Goal: Task Accomplishment & Management: Complete application form

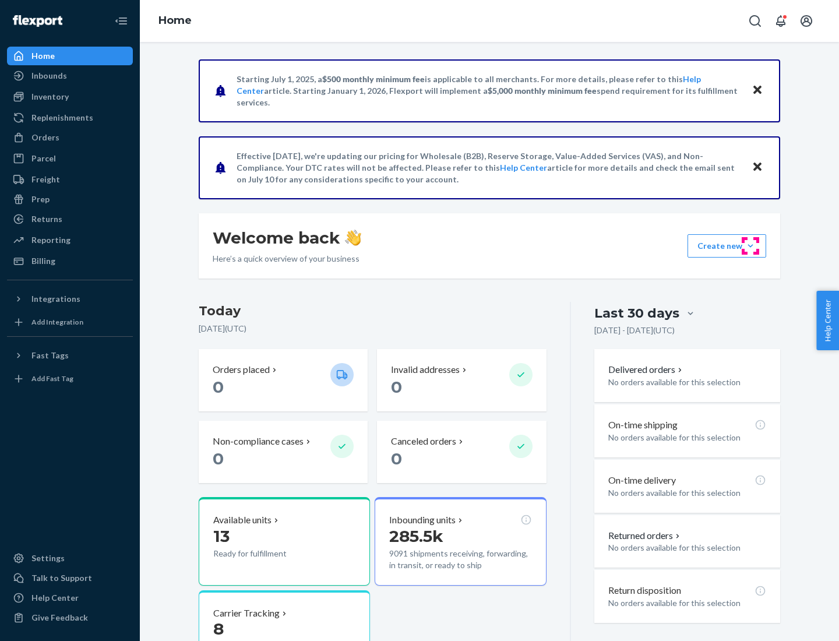
click at [751, 246] on button "Create new Create new inbound Create new order Create new product" at bounding box center [727, 245] width 79 height 23
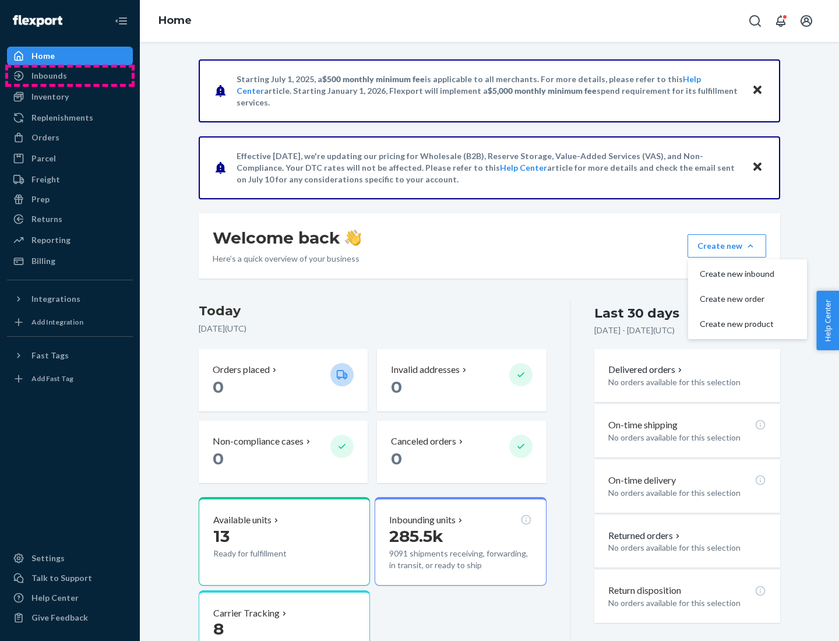
click at [70, 76] on div "Inbounds" at bounding box center [70, 76] width 124 height 16
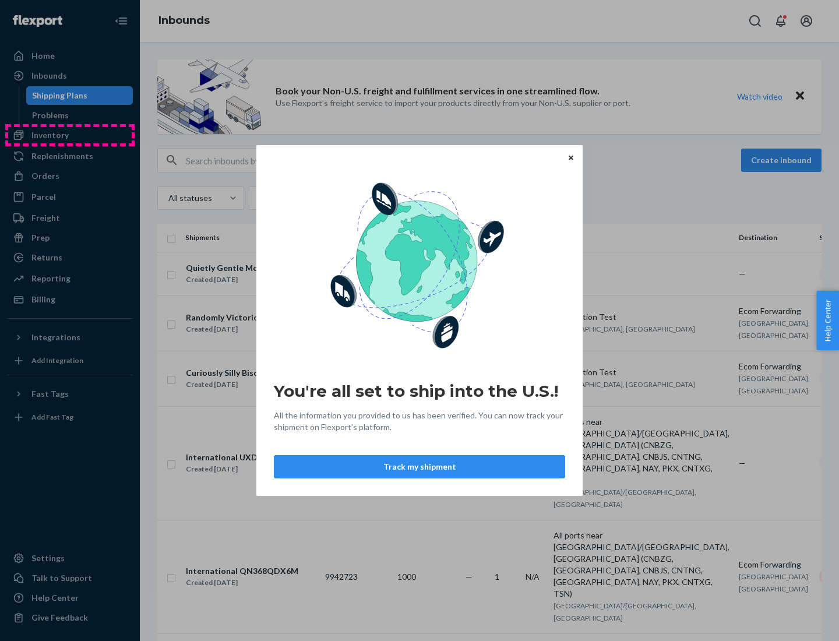
click at [70, 135] on div "You're all set to ship into the U.S.! All the information you provided to us ha…" at bounding box center [419, 320] width 839 height 641
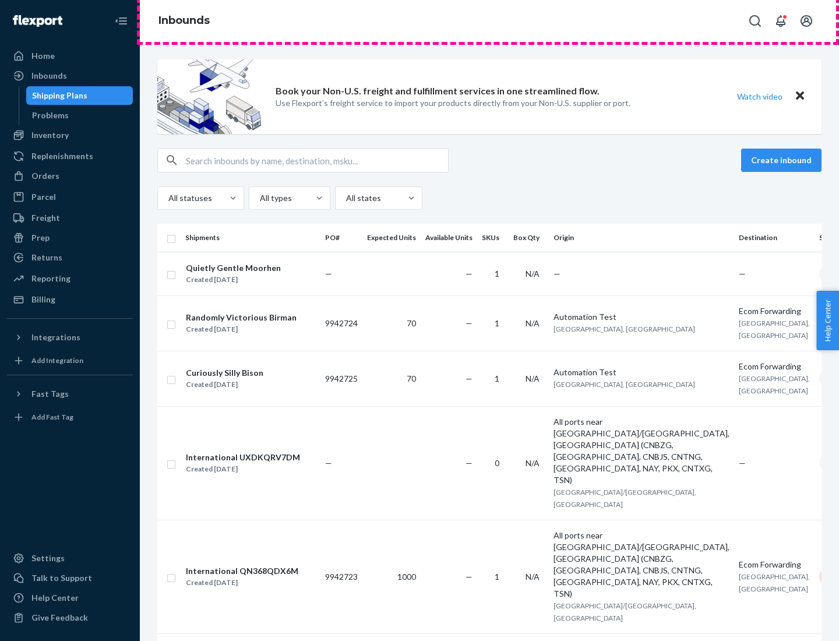
click at [490, 21] on div "Inbounds" at bounding box center [489, 21] width 699 height 42
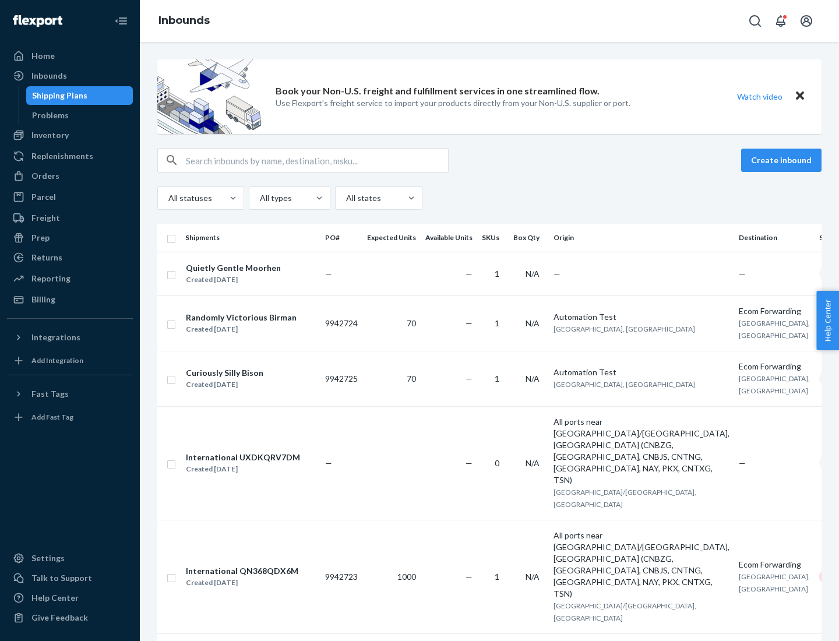
click at [490, 21] on div "Inbounds" at bounding box center [489, 21] width 699 height 42
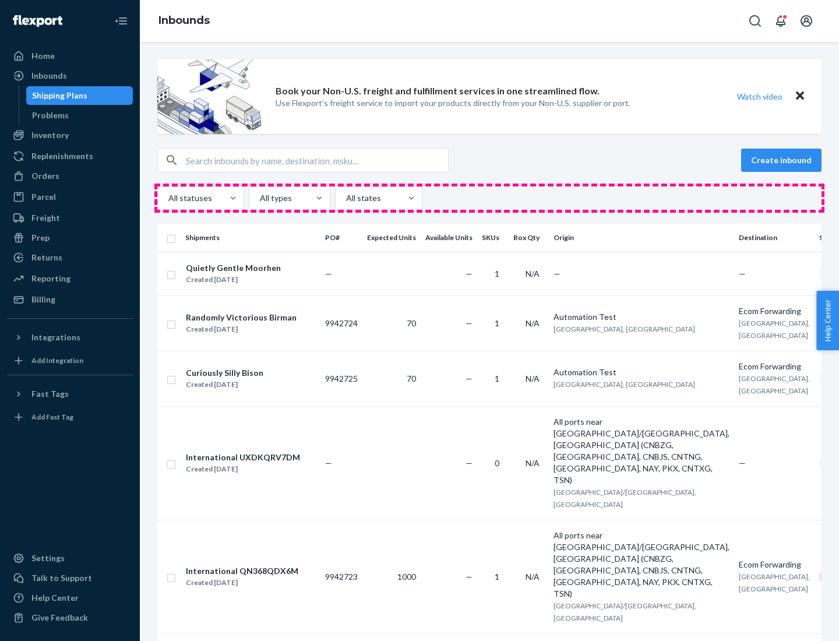
click at [490, 198] on div "All statuses All types All states" at bounding box center [489, 198] width 665 height 23
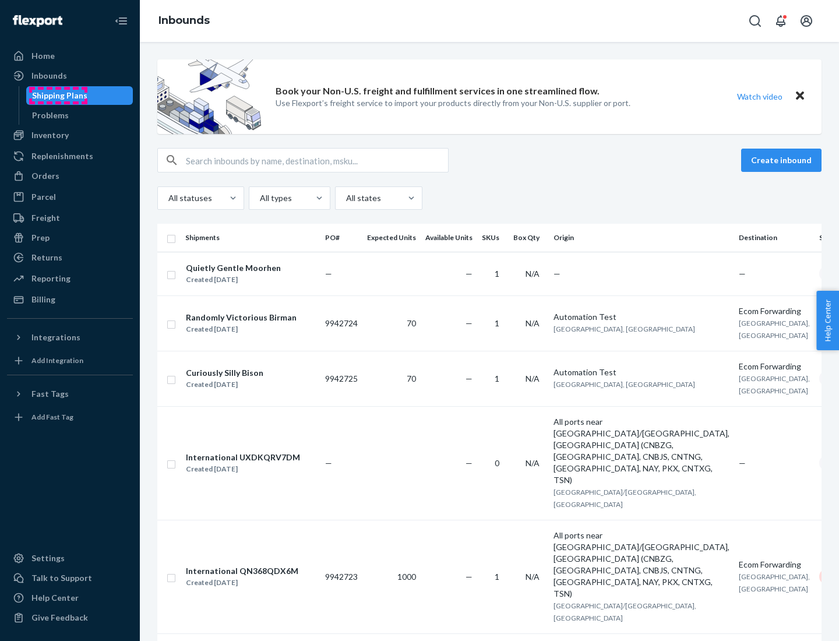
click at [58, 96] on div "Shipping Plans" at bounding box center [59, 96] width 55 height 12
click at [783, 160] on button "Create inbound" at bounding box center [781, 160] width 80 height 23
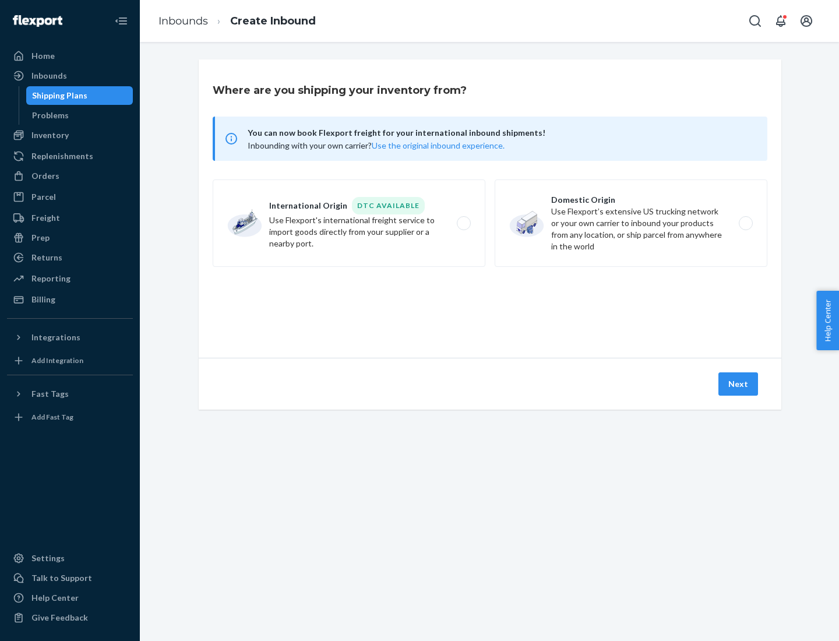
click at [349, 223] on label "International Origin DTC Available Use Flexport's international freight service…" at bounding box center [349, 223] width 273 height 87
click at [463, 223] on input "International Origin DTC Available Use Flexport's international freight service…" at bounding box center [467, 224] width 8 height 8
radio input "true"
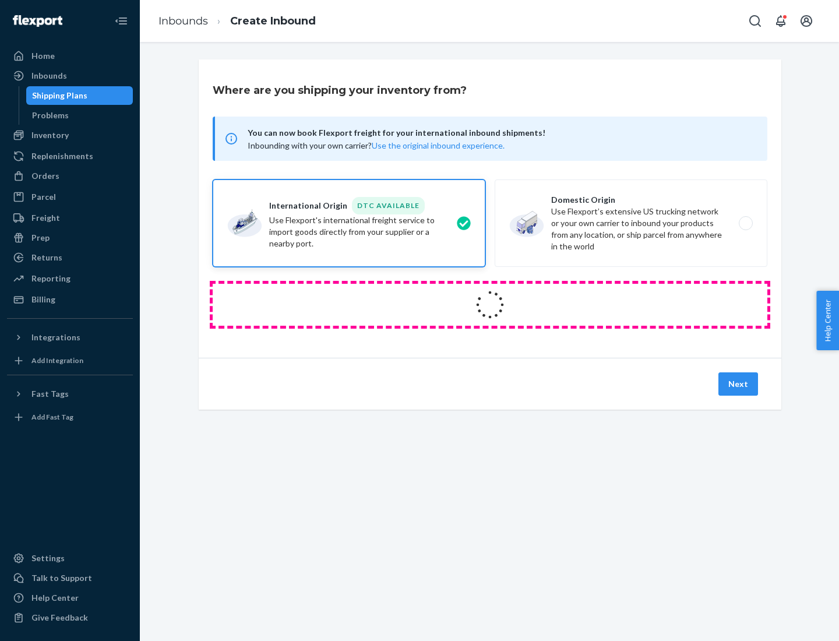
click at [490, 305] on icon at bounding box center [490, 305] width 38 height 38
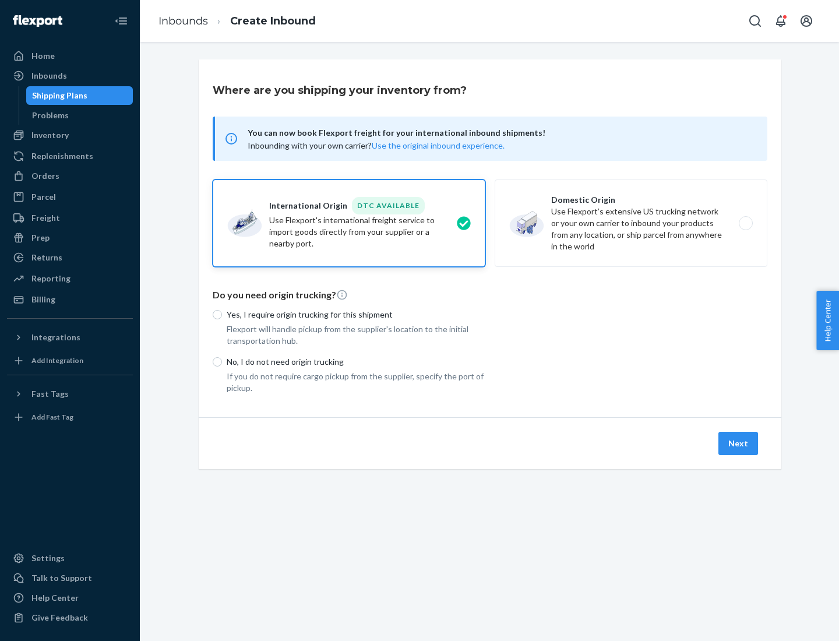
click at [356, 314] on p "Yes, I require origin trucking for this shipment" at bounding box center [356, 315] width 259 height 12
click at [222, 314] on input "Yes, I require origin trucking for this shipment" at bounding box center [217, 314] width 9 height 9
radio input "true"
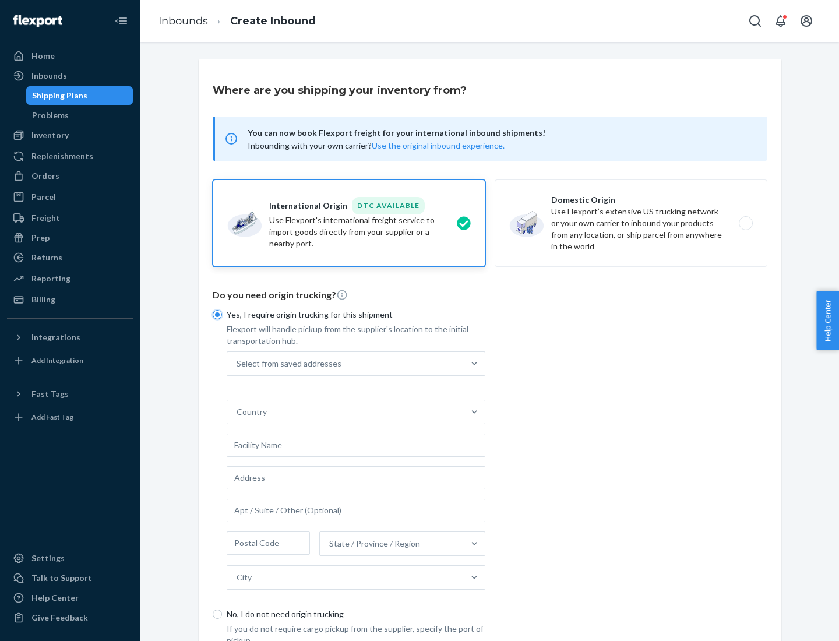
scroll to position [22, 0]
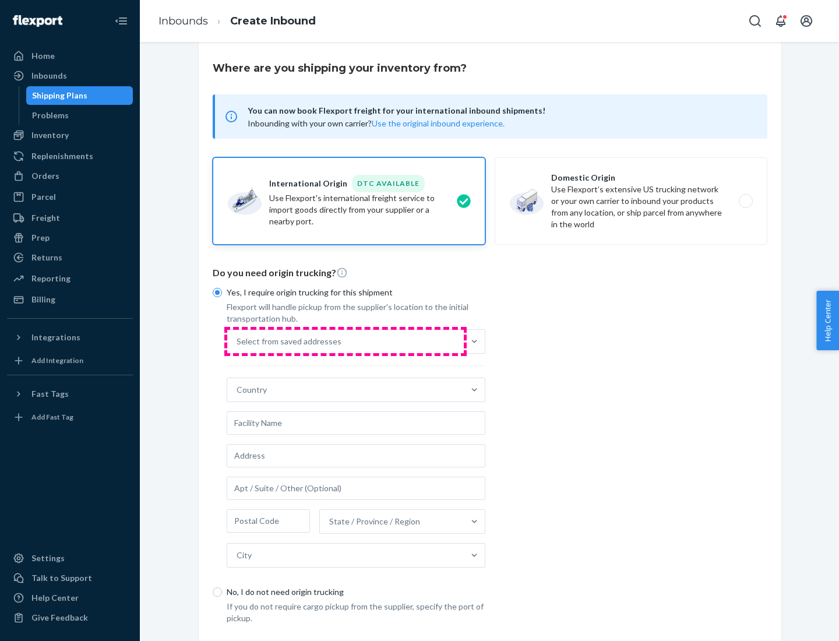
click at [346, 341] on div "Select from saved addresses" at bounding box center [345, 341] width 237 height 23
click at [238, 341] on input "Select from saved addresses" at bounding box center [237, 342] width 1 height 12
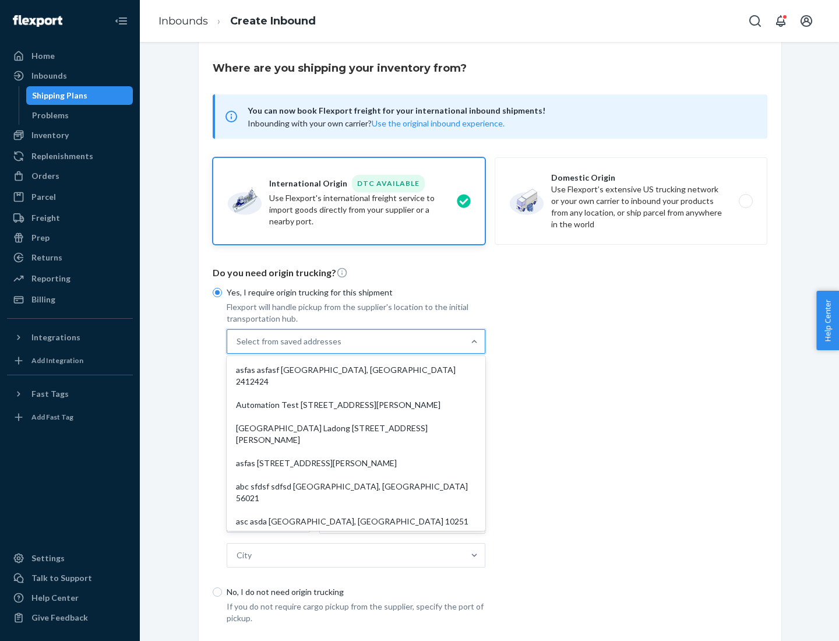
scroll to position [51, 0]
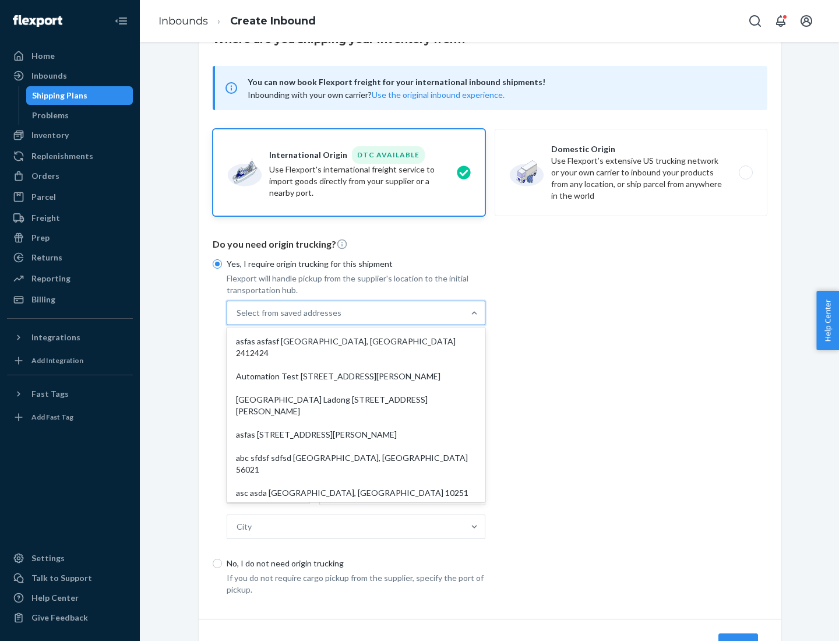
click at [356, 341] on div "asfas asfasf [GEOGRAPHIC_DATA], [GEOGRAPHIC_DATA] 2412424" at bounding box center [356, 347] width 254 height 35
click at [238, 319] on input "option asfas asfasf [GEOGRAPHIC_DATA], [GEOGRAPHIC_DATA] 2412424 focused, 1 of …" at bounding box center [237, 313] width 1 height 12
type input "asfas"
type input "asfasf"
type input "2412424"
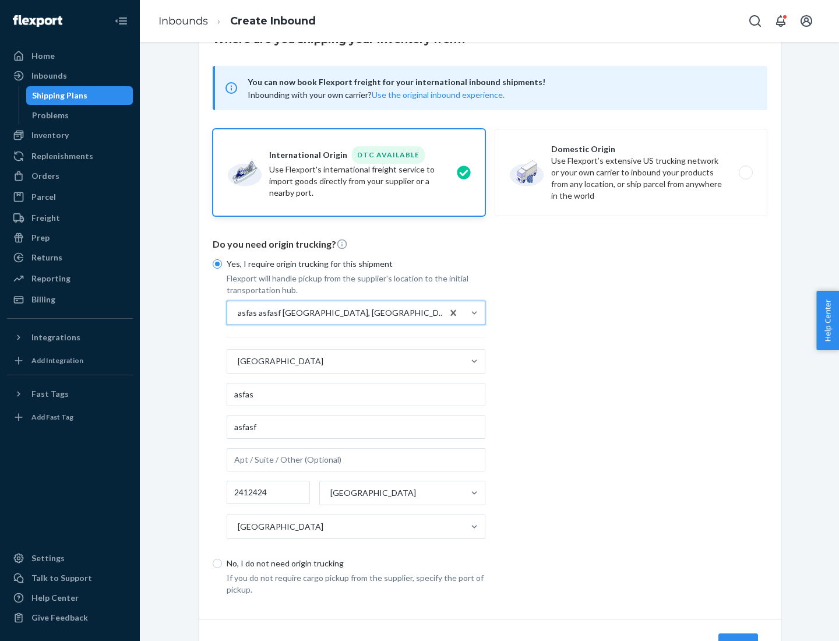
scroll to position [108, 0]
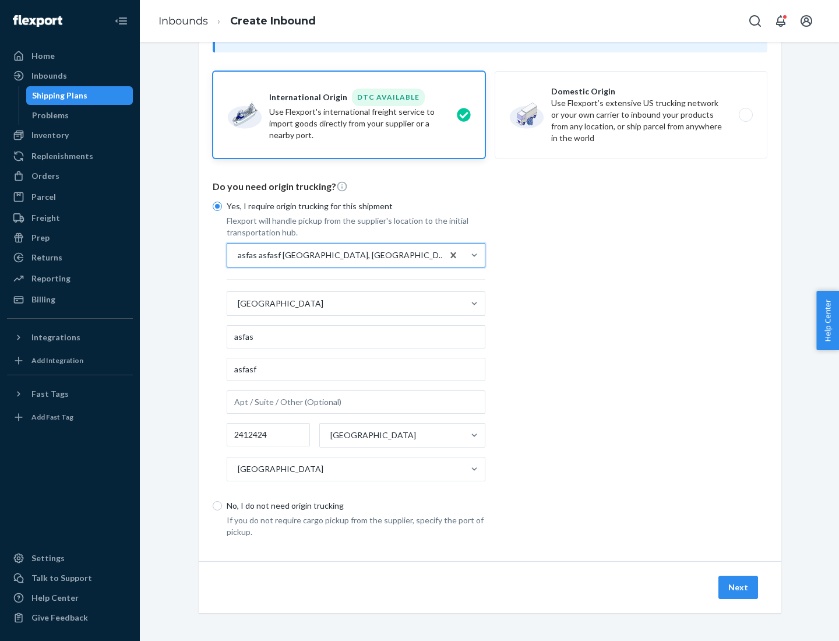
click at [739, 587] on button "Next" at bounding box center [739, 587] width 40 height 23
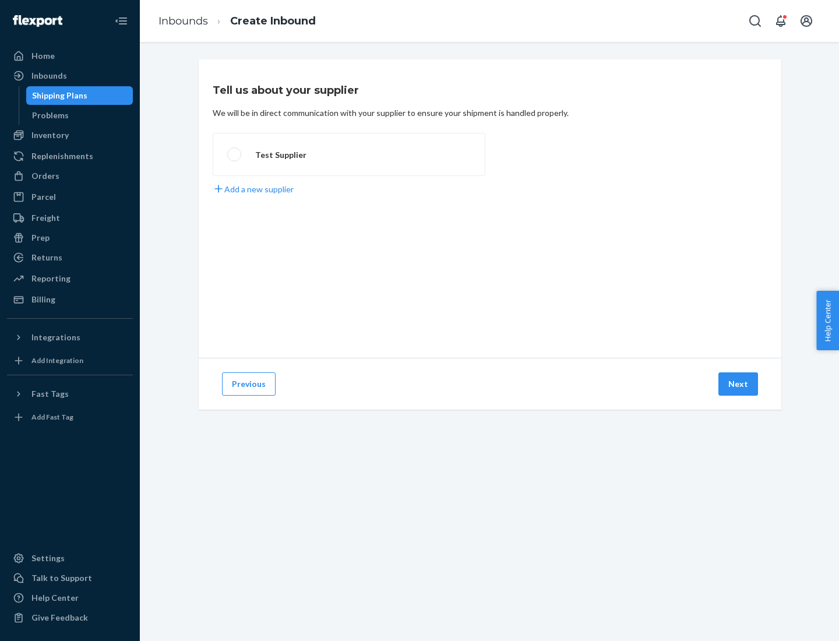
click at [349, 154] on label "Test Supplier" at bounding box center [349, 154] width 273 height 43
click at [235, 154] on input "Test Supplier" at bounding box center [231, 155] width 8 height 8
radio input "true"
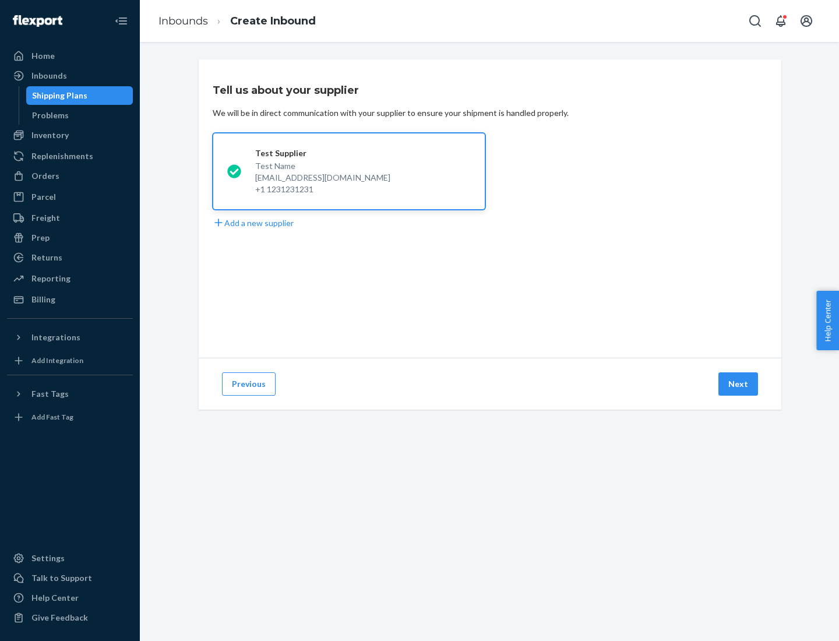
click at [739, 384] on button "Next" at bounding box center [739, 383] width 40 height 23
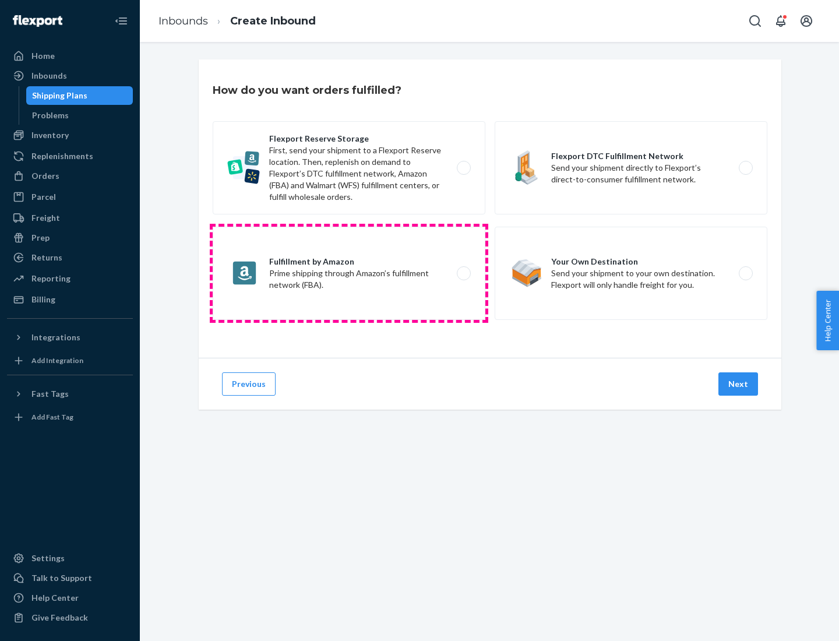
click at [349, 273] on label "Fulfillment by Amazon Prime shipping through Amazon’s fulfillment network (FBA)." at bounding box center [349, 273] width 273 height 93
click at [463, 273] on input "Fulfillment by Amazon Prime shipping through Amazon’s fulfillment network (FBA)." at bounding box center [467, 274] width 8 height 8
radio input "true"
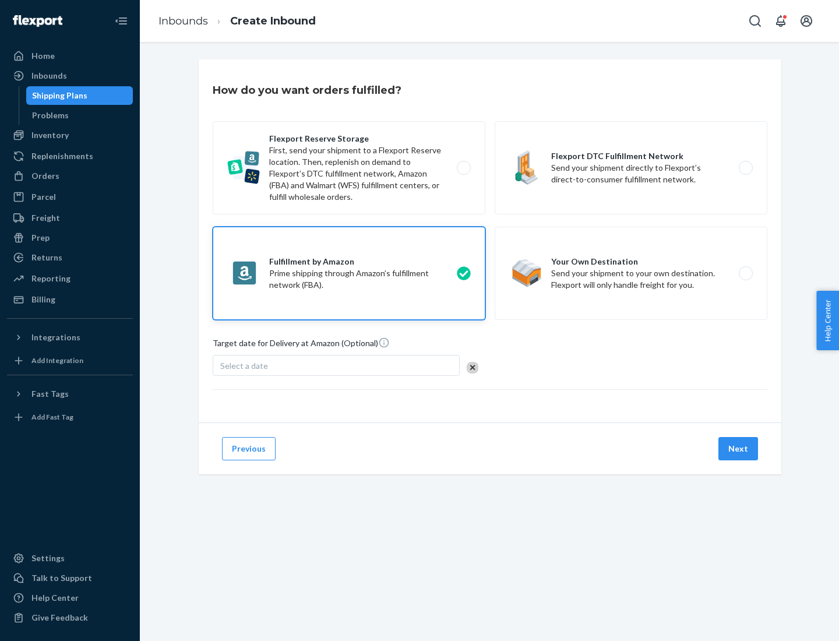
click at [739, 449] on button "Next" at bounding box center [739, 448] width 40 height 23
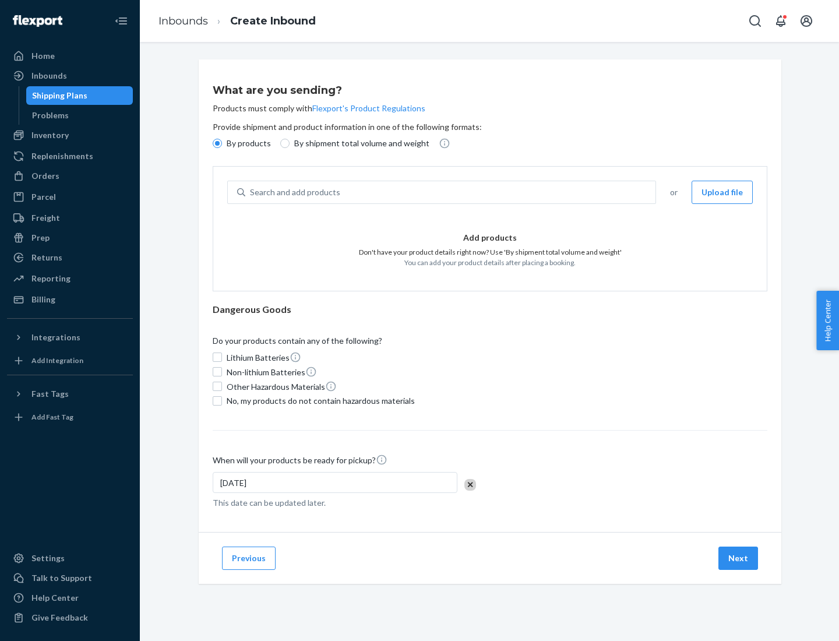
click at [358, 143] on p "By shipment total volume and weight" at bounding box center [361, 144] width 135 height 12
click at [290, 143] on input "By shipment total volume and weight" at bounding box center [284, 143] width 9 height 9
radio input "true"
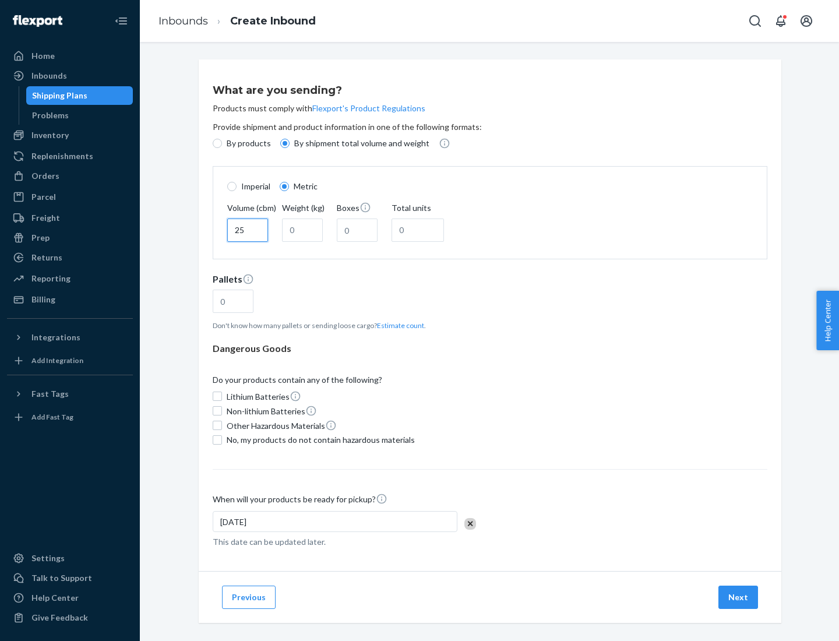
type input "25"
type input "100"
type input "50"
type input "500"
click at [398, 325] on button "Estimate count" at bounding box center [400, 326] width 47 height 10
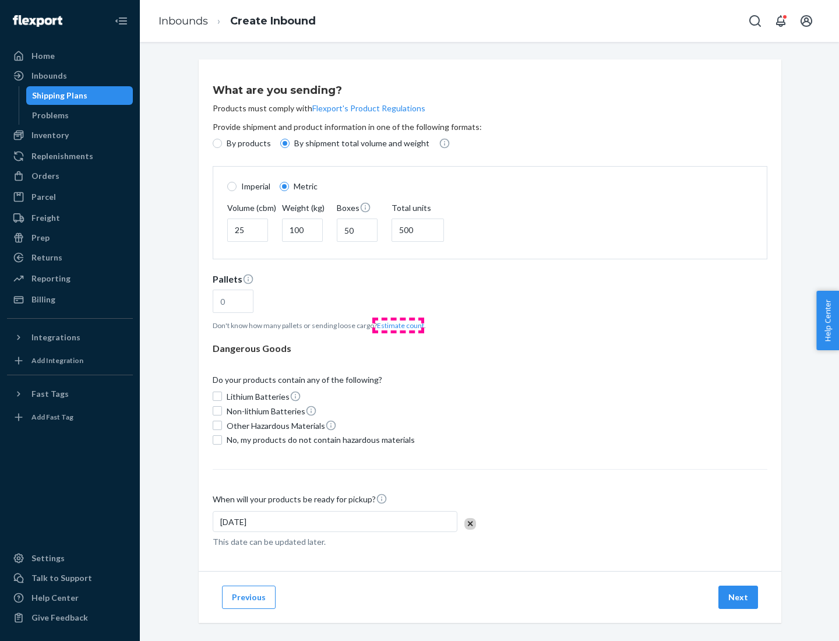
type input "16"
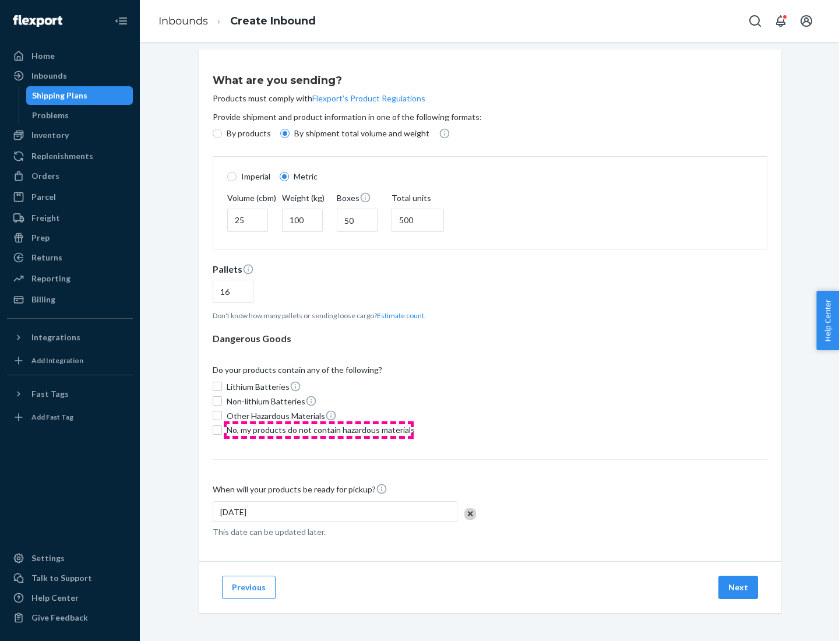
click at [319, 430] on span "No, my products do not contain hazardous materials" at bounding box center [321, 430] width 188 height 12
click at [222, 430] on input "No, my products do not contain hazardous materials" at bounding box center [217, 430] width 9 height 9
checkbox input "true"
click at [739, 587] on button "Next" at bounding box center [739, 587] width 40 height 23
